Goal: Find contact information: Find contact information

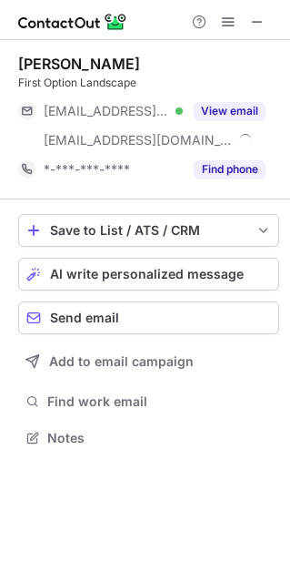
scroll to position [424, 290]
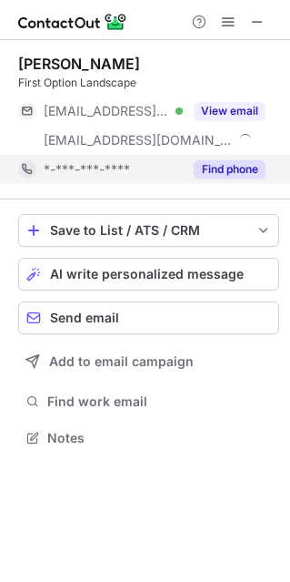
click at [230, 168] on button "Find phone" at bounding box center [230, 169] width 72 height 18
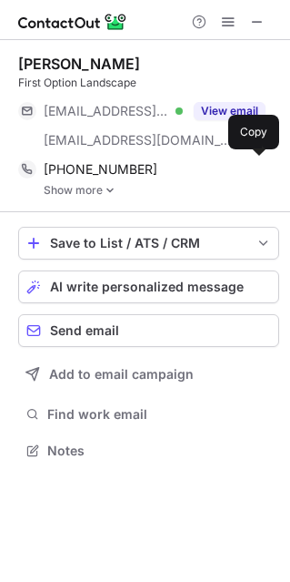
scroll to position [437, 290]
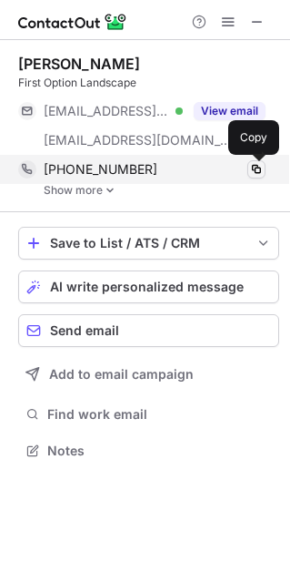
click at [252, 168] on span at bounding box center [256, 169] width 15 height 15
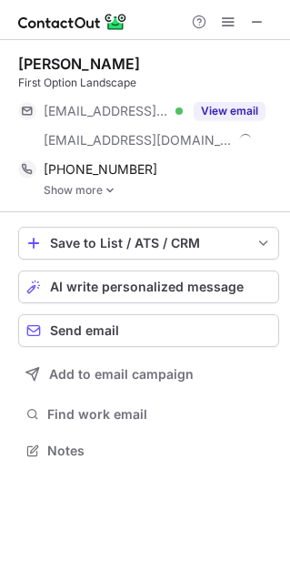
click at [107, 191] on img at bounding box center [110, 190] width 11 height 13
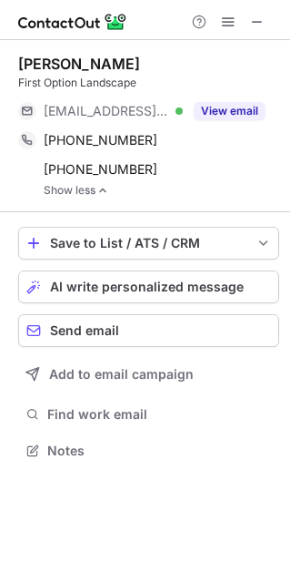
click at [96, 190] on link "Show less" at bounding box center [162, 190] width 236 height 13
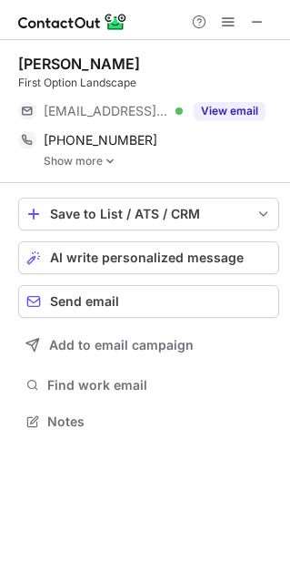
scroll to position [408, 290]
click at [107, 164] on img at bounding box center [110, 161] width 11 height 13
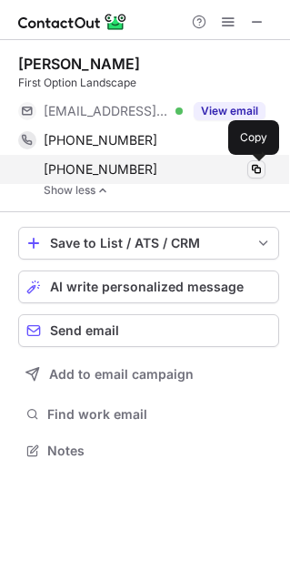
click at [257, 172] on span at bounding box center [256, 169] width 15 height 15
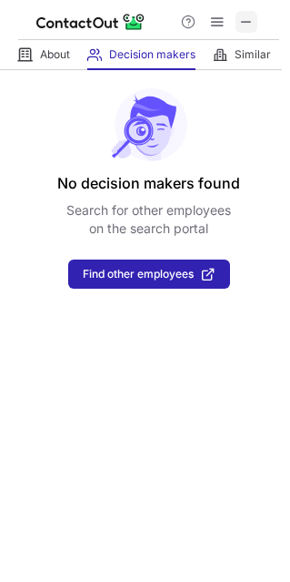
click at [242, 21] on span at bounding box center [246, 22] width 15 height 15
